Goal: Find specific page/section: Find specific page/section

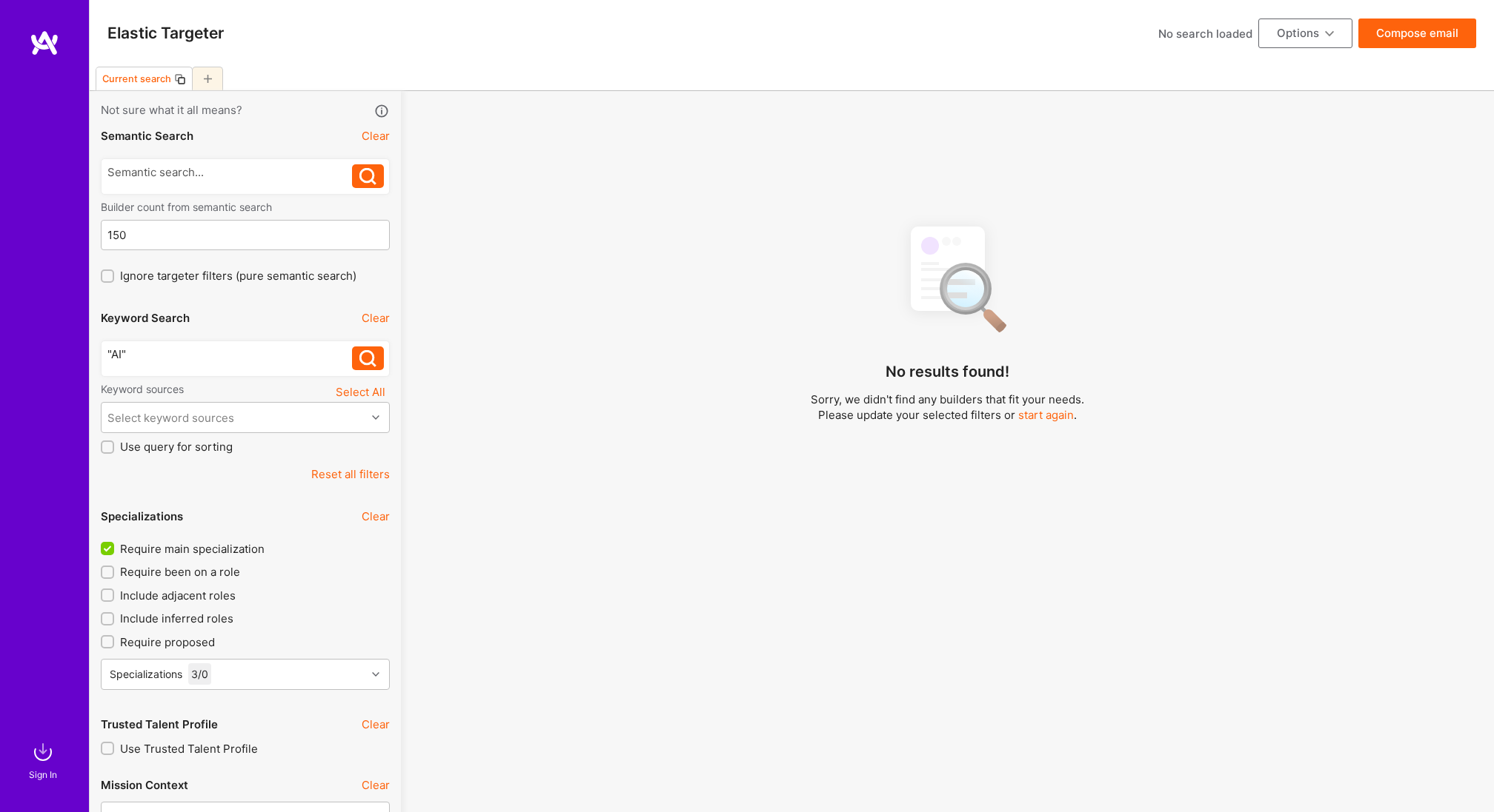
select select "7"
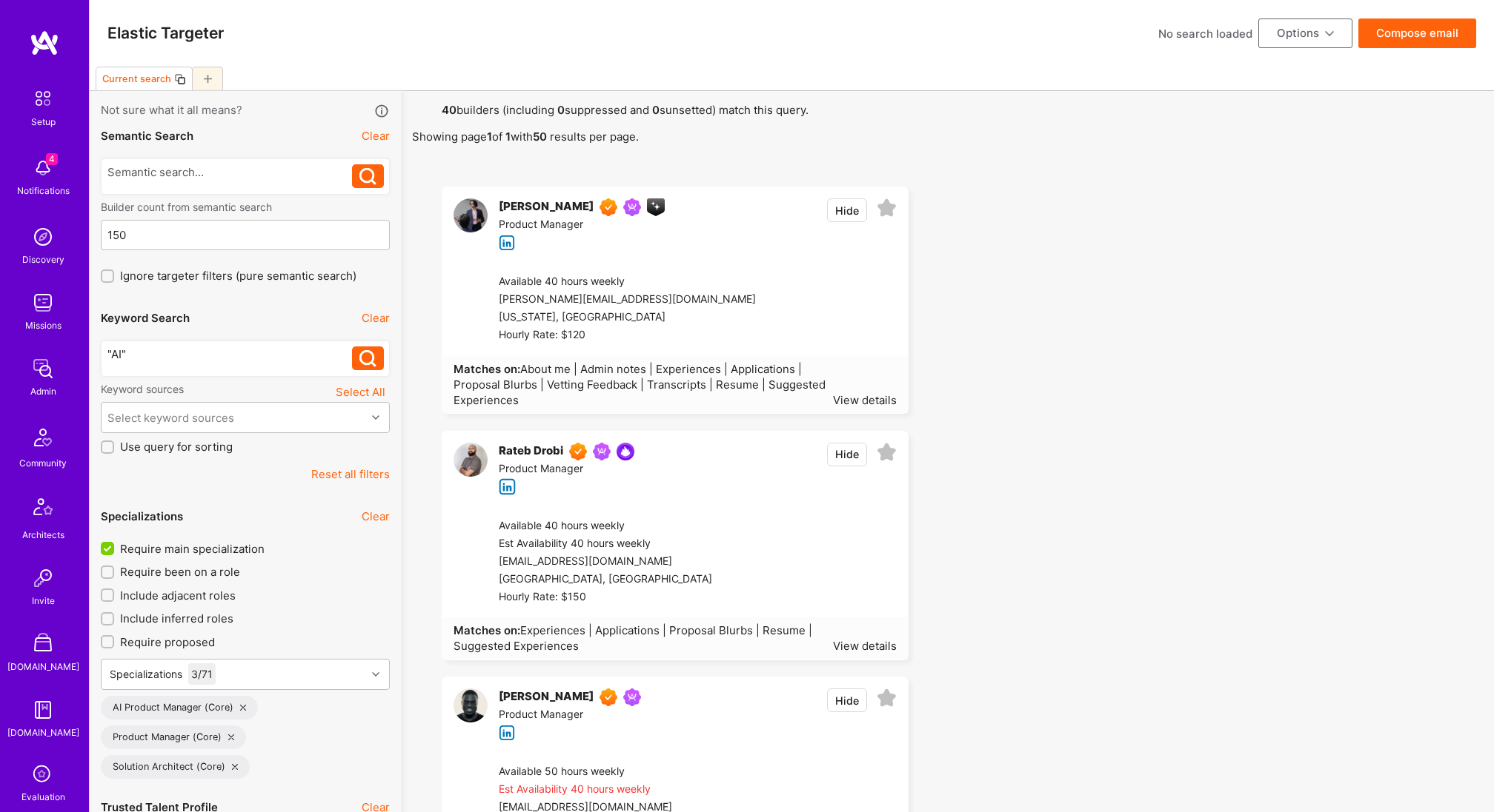
click at [474, 210] on img at bounding box center [471, 215] width 34 height 34
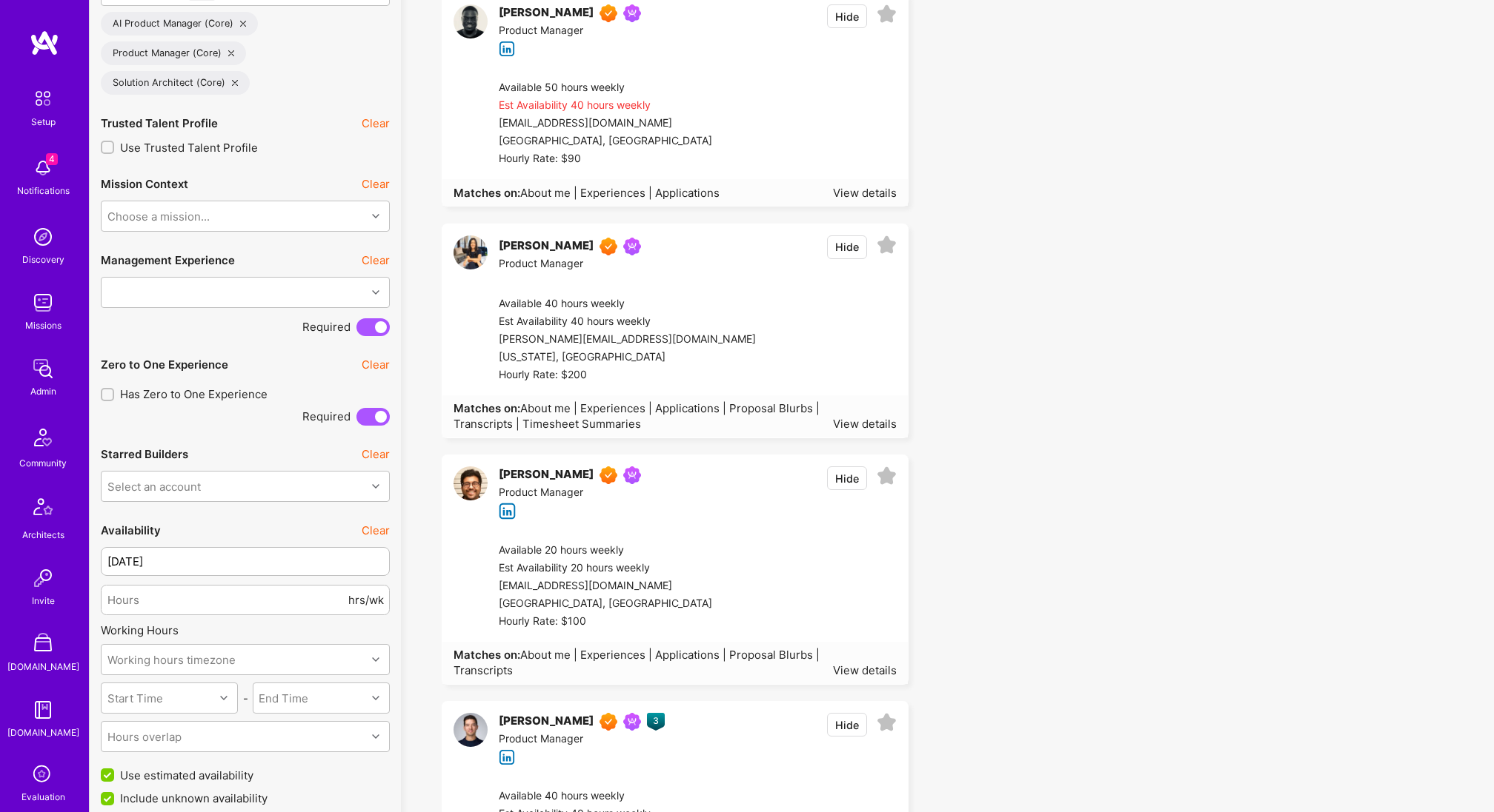
scroll to position [883, 0]
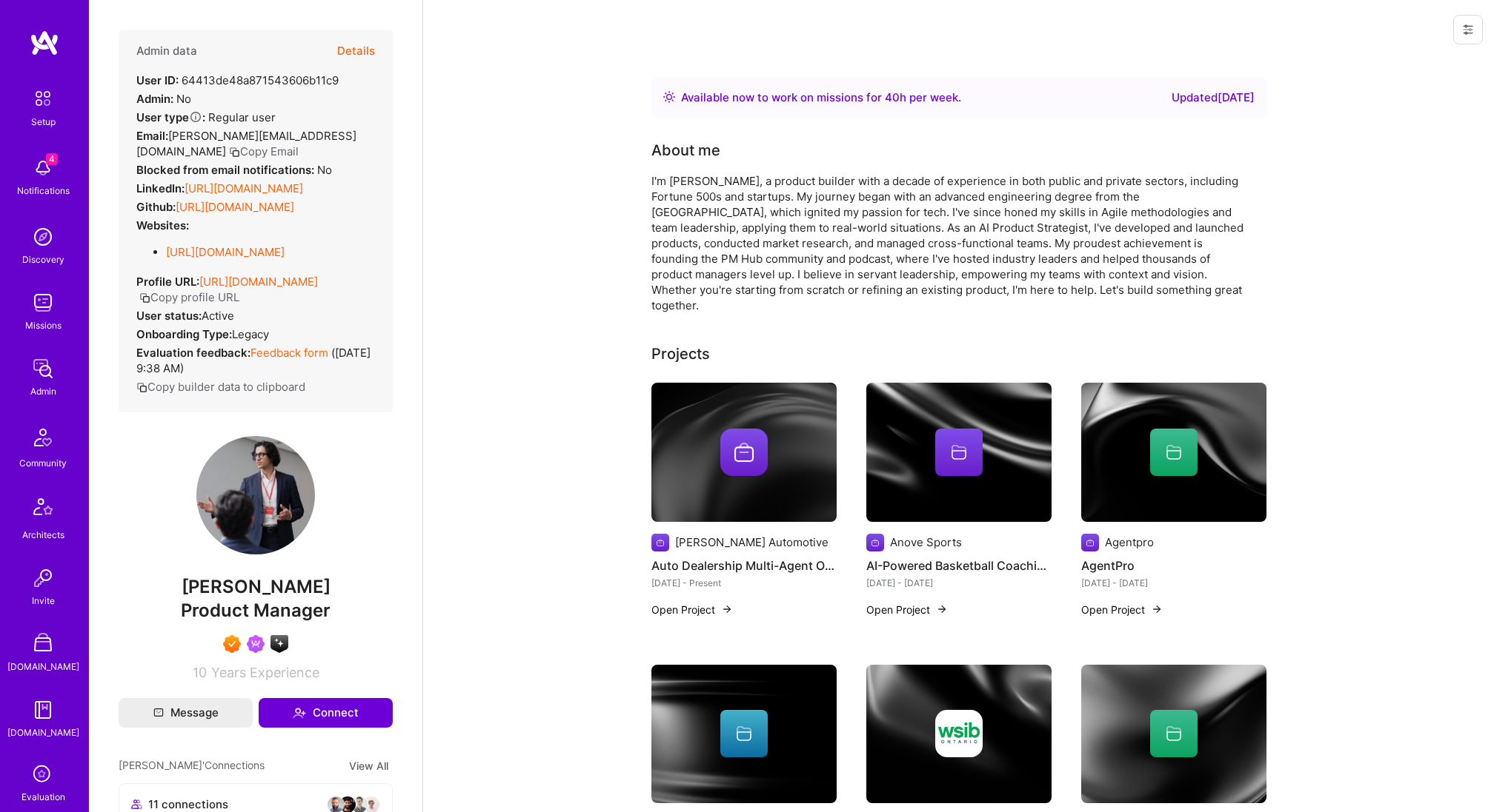
click at [359, 51] on button "Details" at bounding box center [357, 51] width 38 height 43
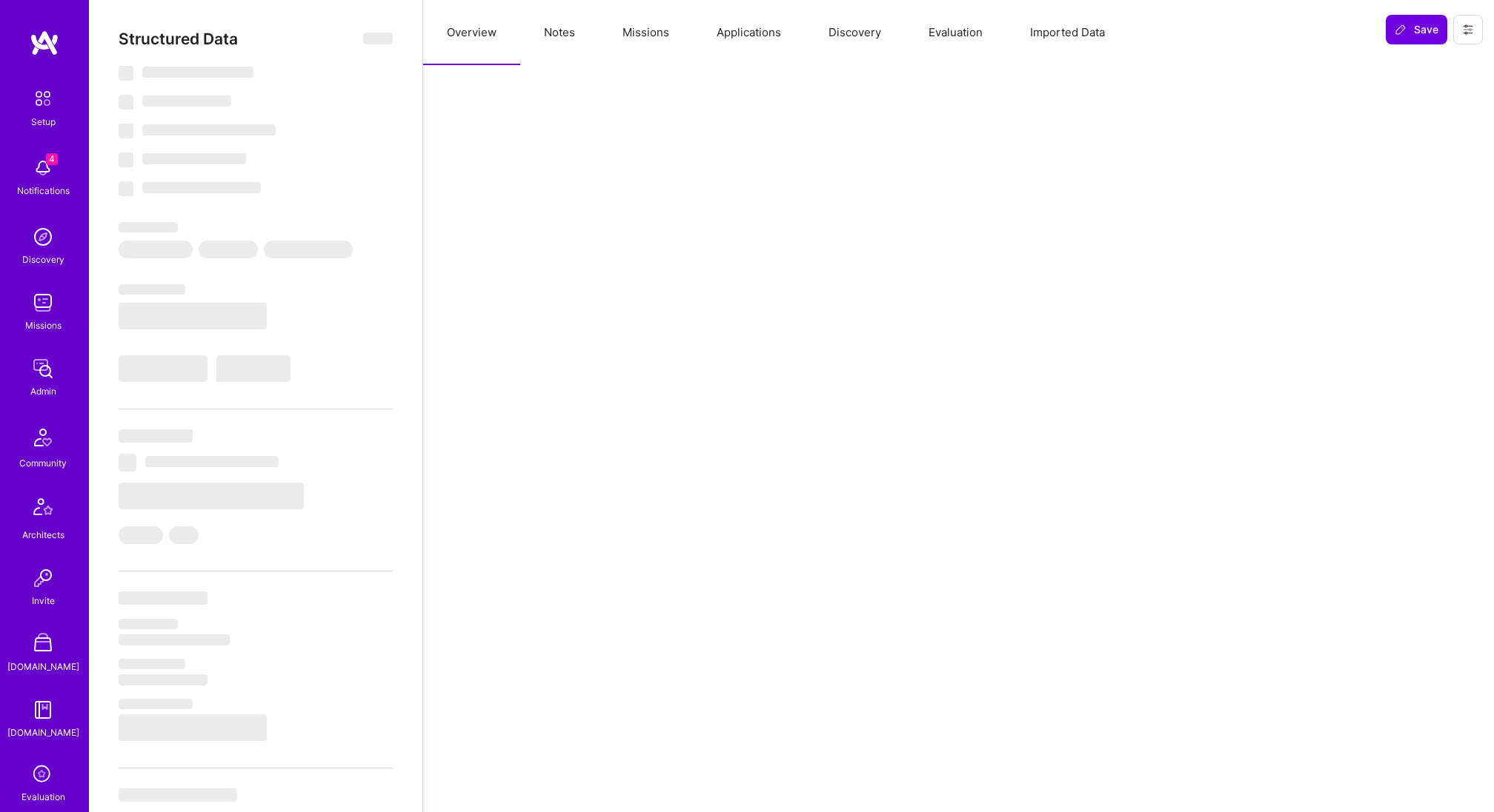
click at [653, 42] on button "Missions" at bounding box center [645, 32] width 94 height 65
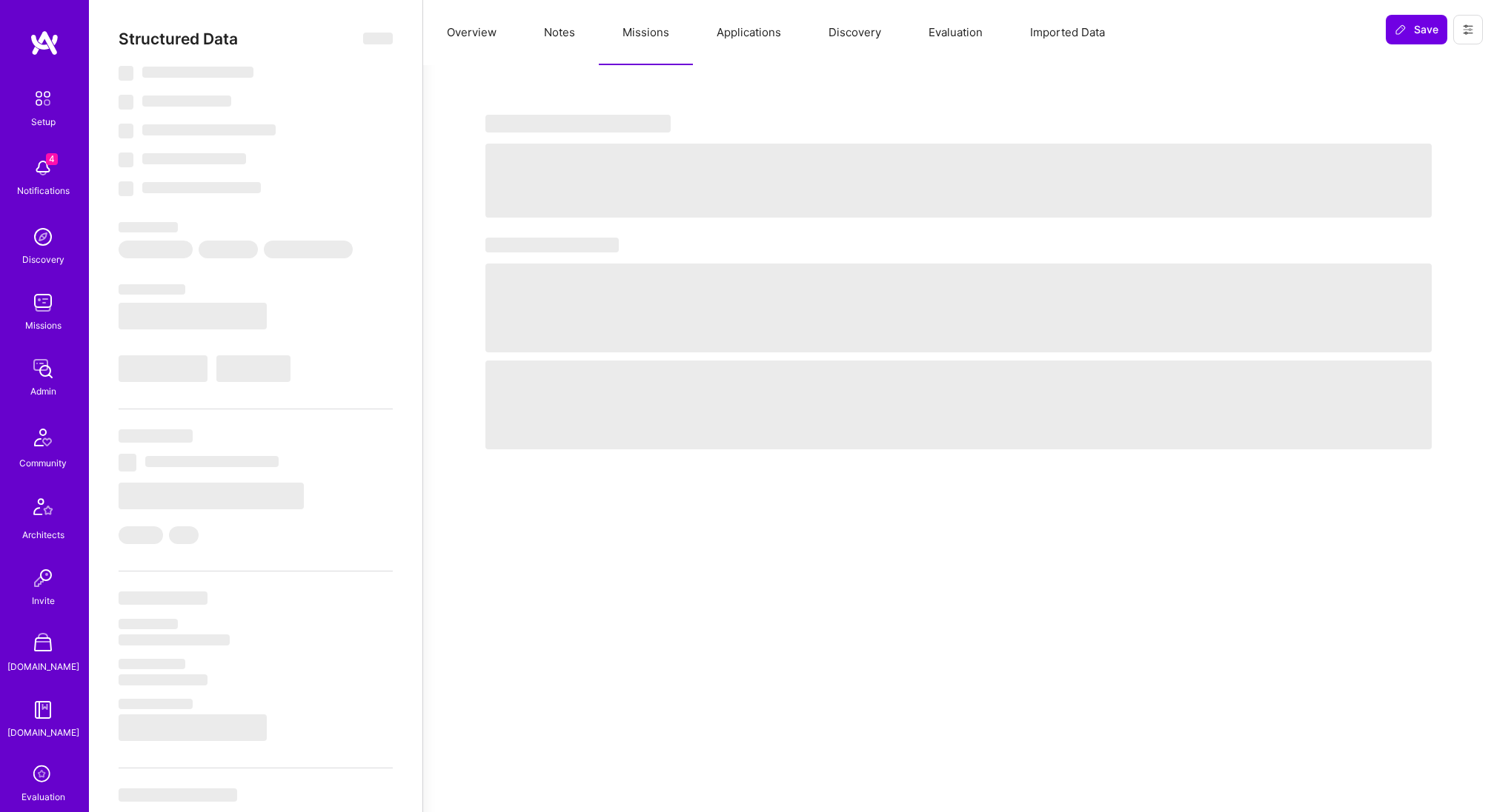
select select "Right Now"
select select "7"
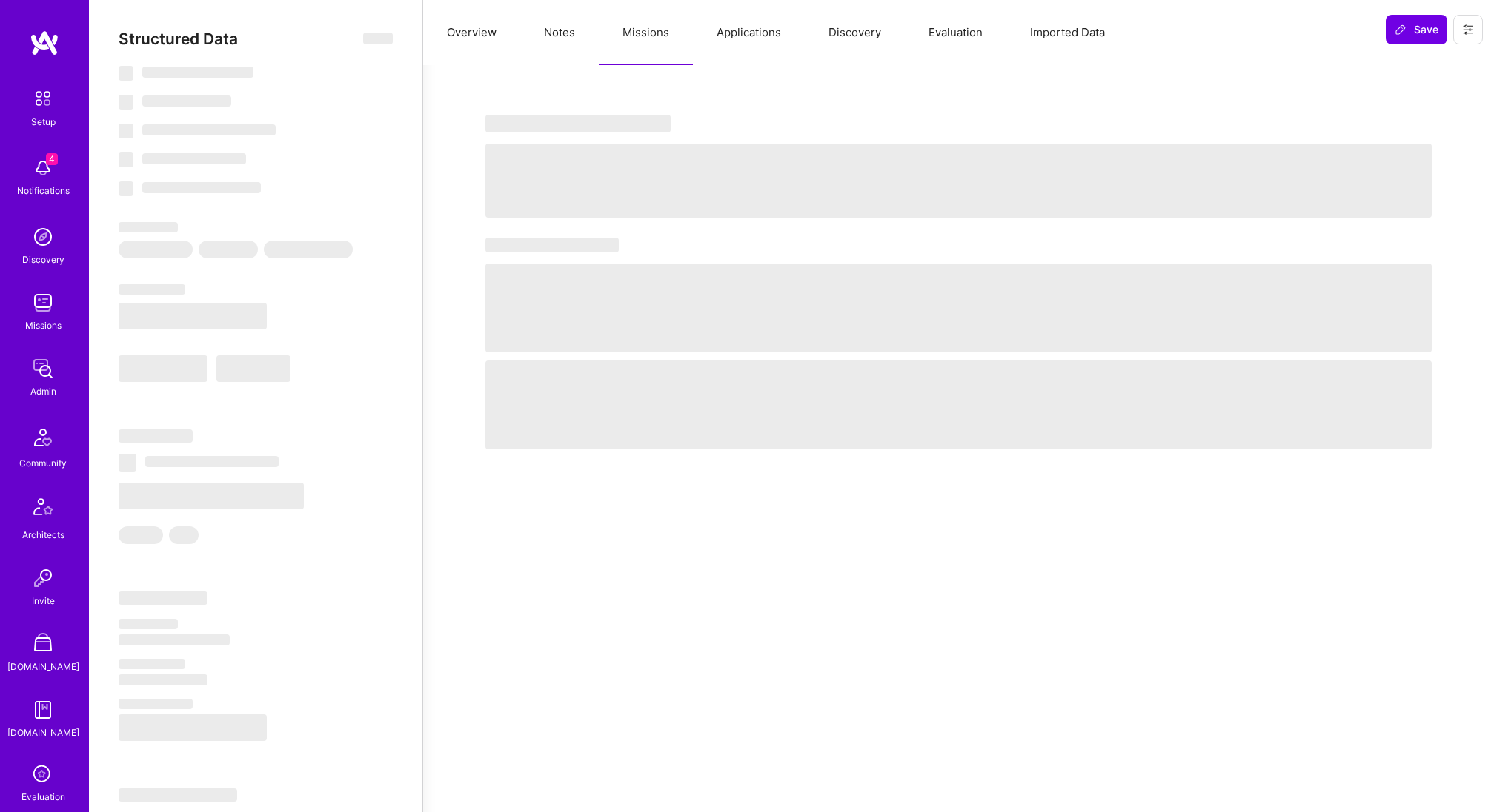
select select "US"
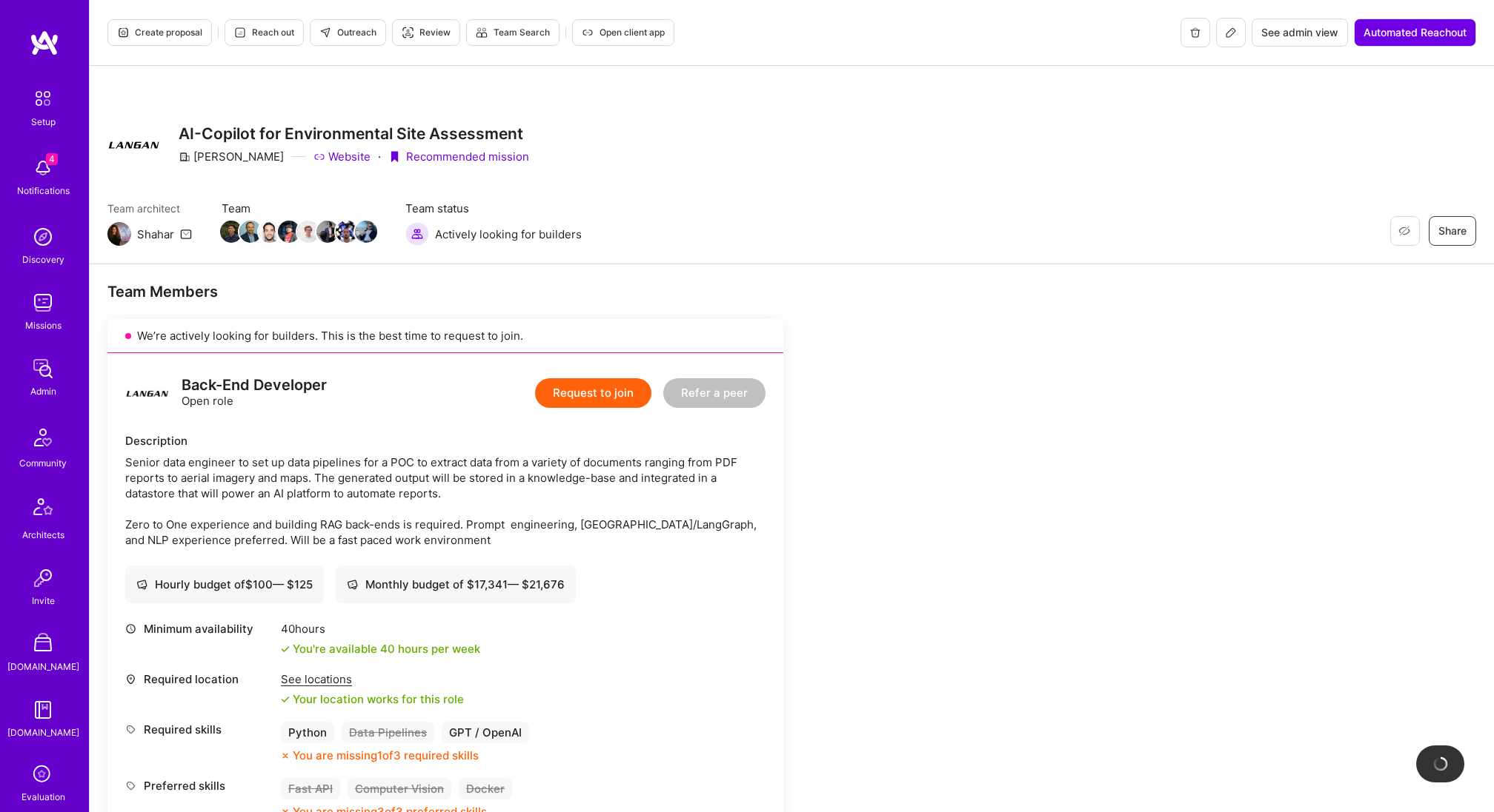
click at [1233, 36] on icon at bounding box center [1230, 32] width 11 height 11
